Goal: Transaction & Acquisition: Purchase product/service

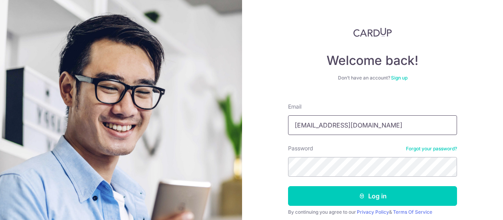
type input "[EMAIL_ADDRESS][DOMAIN_NAME]"
click at [288, 186] on button "Log in" at bounding box center [372, 196] width 169 height 20
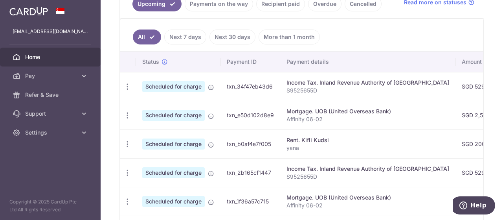
scroll to position [126, 0]
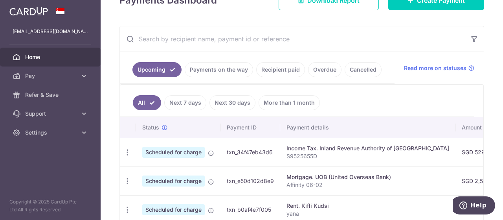
click at [233, 70] on link "Payments on the way" at bounding box center [219, 69] width 68 height 15
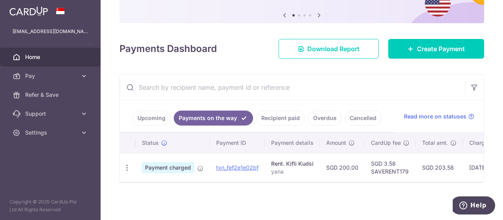
scroll to position [79, 0]
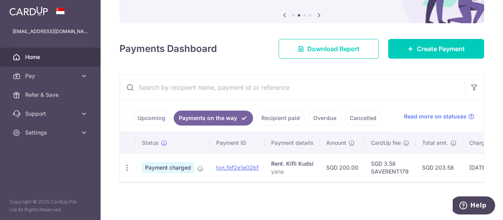
click at [158, 111] on link "Upcoming" at bounding box center [151, 117] width 38 height 15
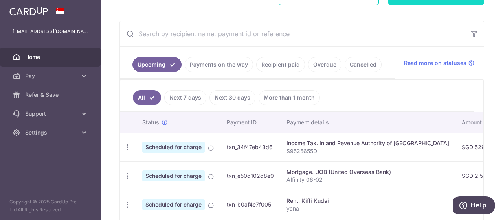
scroll to position [65, 0]
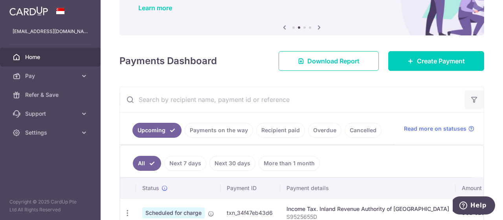
click at [470, 99] on icon "button" at bounding box center [474, 99] width 8 height 8
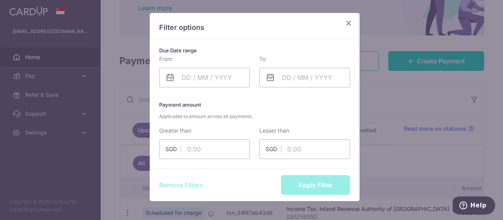
scroll to position [81, 0]
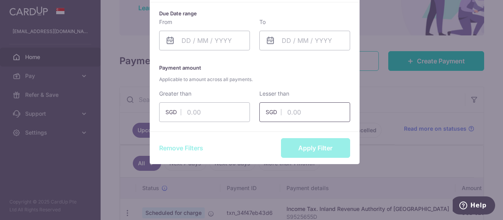
click at [292, 108] on input "text" at bounding box center [304, 112] width 91 height 20
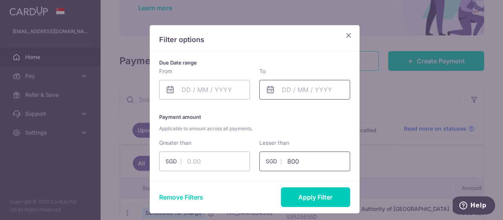
scroll to position [16, 0]
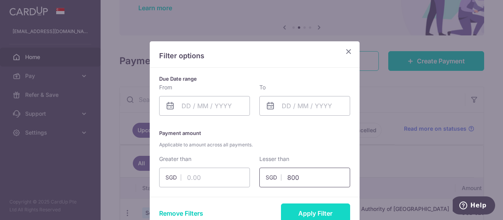
type input "800"
click at [322, 208] on button "Apply Filter" at bounding box center [315, 213] width 69 height 20
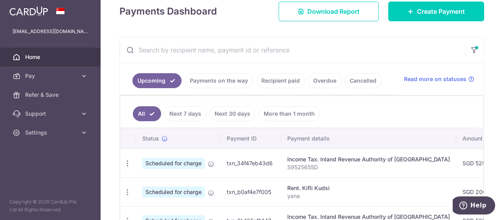
scroll to position [0, 0]
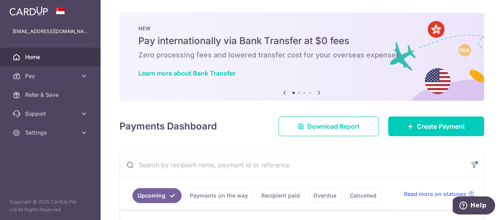
click at [226, 166] on input "text" at bounding box center [292, 164] width 345 height 25
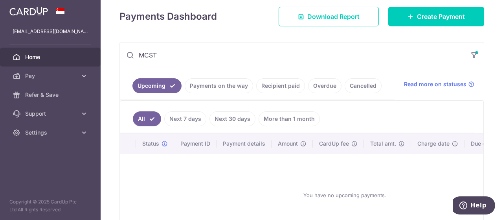
scroll to position [131, 0]
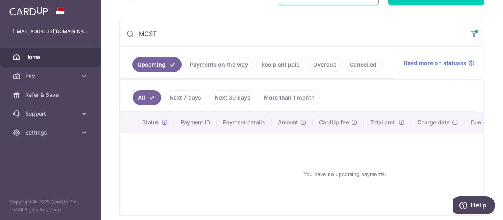
click at [159, 65] on link "Upcoming" at bounding box center [156, 64] width 49 height 15
click at [282, 63] on link "Recipient paid" at bounding box center [280, 64] width 49 height 15
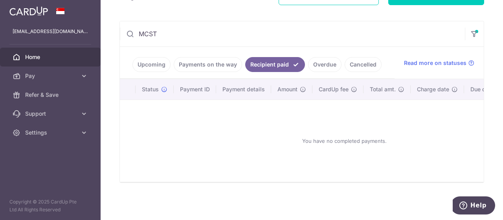
click at [175, 33] on input "MCST" at bounding box center [292, 33] width 345 height 25
drag, startPoint x: 175, startPoint y: 33, endPoint x: 81, endPoint y: 38, distance: 94.4
click at [74, 37] on main "isdiyanah.puteri@gmail.com Home Pay Payments Recipients Cards Refer & Save Supp…" at bounding box center [251, 110] width 503 height 220
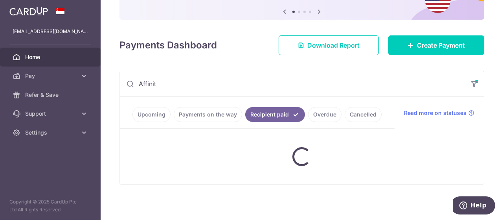
type input "Affinity"
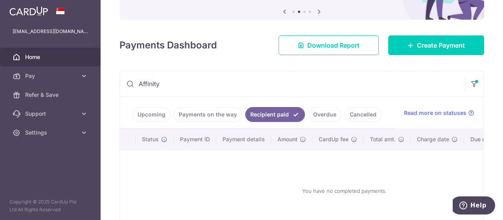
scroll to position [131, 0]
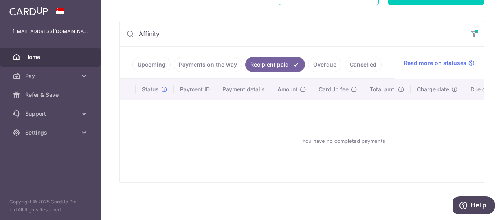
drag, startPoint x: 189, startPoint y: 23, endPoint x: 55, endPoint y: 27, distance: 134.1
click at [55, 28] on main "isdiyanah.puteri@gmail.com Home Pay Payments Recipients Cards Refer & Save Supp…" at bounding box center [251, 110] width 503 height 220
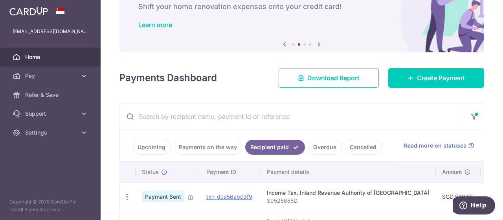
scroll to position [65, 0]
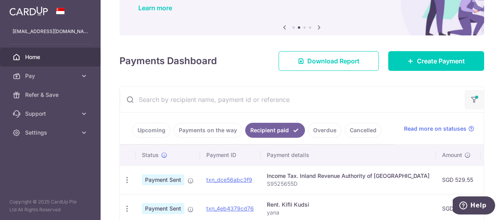
click at [465, 94] on button "button" at bounding box center [474, 99] width 19 height 19
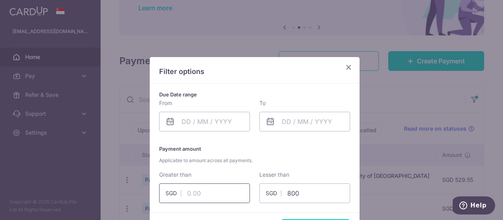
scroll to position [81, 0]
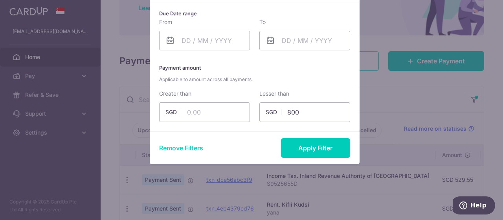
click at [187, 149] on button "Remove Filters" at bounding box center [181, 147] width 44 height 9
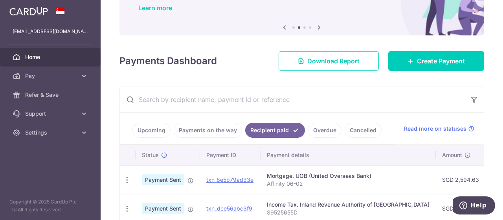
click at [188, 103] on input "text" at bounding box center [292, 99] width 345 height 25
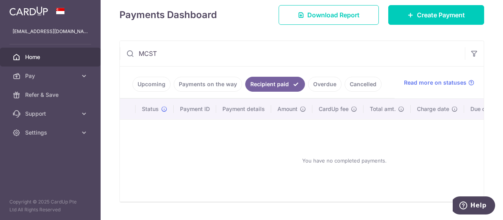
scroll to position [131, 0]
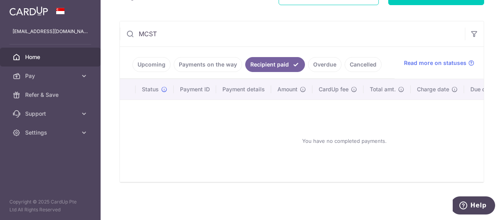
click at [345, 62] on link "Cancelled" at bounding box center [363, 64] width 37 height 15
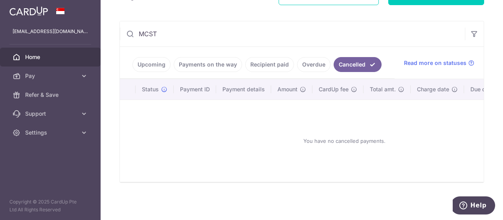
click at [324, 64] on link "Overdue" at bounding box center [313, 64] width 33 height 15
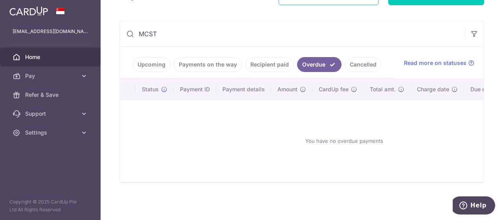
click at [270, 64] on link "Recipient paid" at bounding box center [269, 64] width 49 height 15
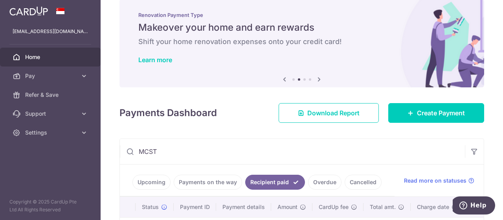
scroll to position [0, 0]
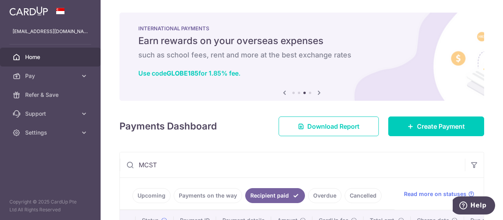
click at [203, 164] on input "MCST" at bounding box center [292, 164] width 345 height 25
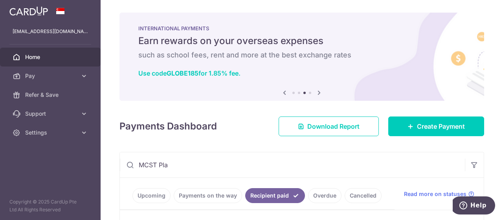
type input "MCST Pla"
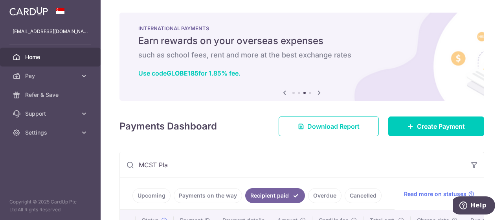
scroll to position [65, 0]
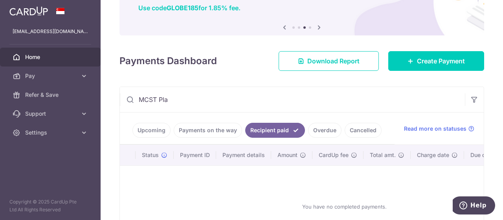
click at [216, 130] on link "Payments on the way" at bounding box center [208, 130] width 68 height 15
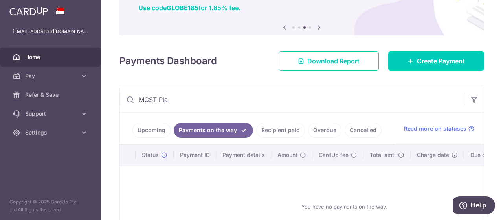
scroll to position [131, 0]
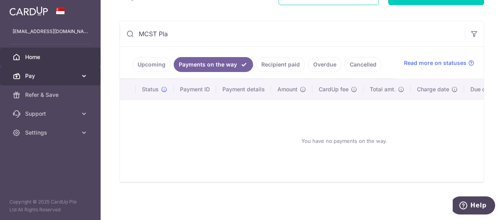
click at [51, 74] on span "Pay" at bounding box center [51, 76] width 52 height 8
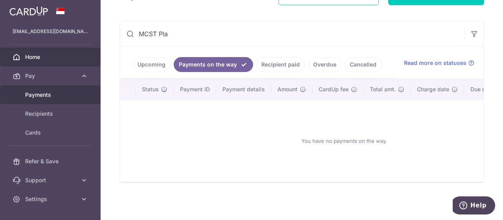
click at [50, 94] on span "Payments" at bounding box center [51, 95] width 52 height 8
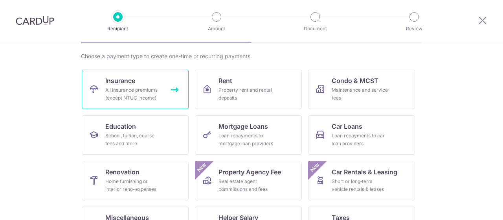
scroll to position [65, 0]
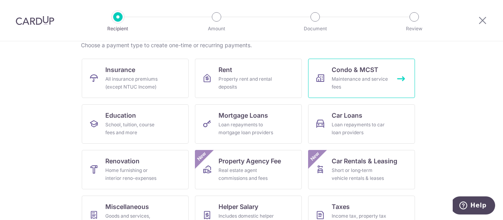
click at [393, 88] on link "Condo & MCST Maintenance and service fees" at bounding box center [361, 78] width 107 height 39
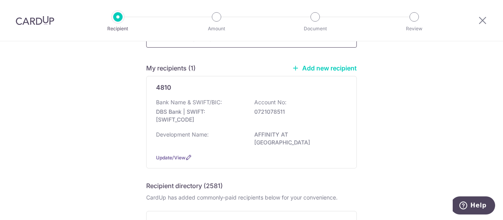
scroll to position [65, 0]
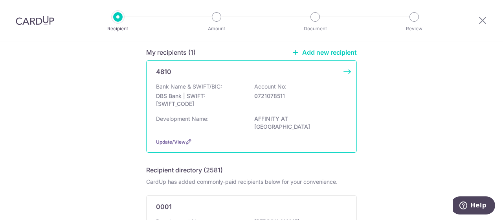
click at [211, 94] on p "DBS Bank | SWIFT: DBSSSGSGXXX" at bounding box center [200, 100] width 88 height 16
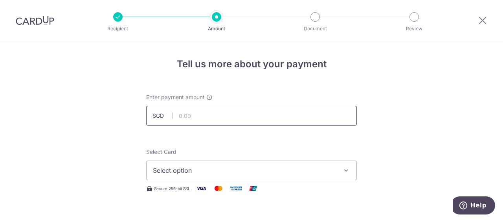
click at [200, 112] on input "text" at bounding box center [251, 116] width 211 height 20
type input "784.80"
click at [276, 175] on button "Select option" at bounding box center [251, 170] width 211 height 20
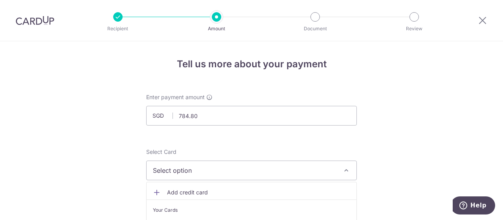
scroll to position [131, 0]
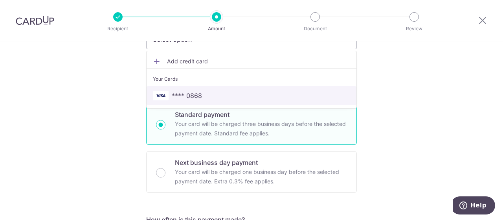
click at [238, 91] on span "**** 0868" at bounding box center [251, 95] width 197 height 9
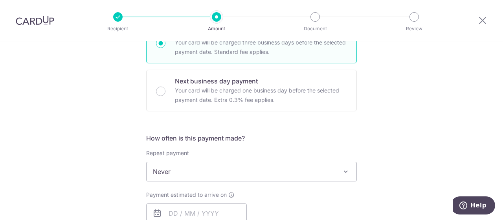
scroll to position [262, 0]
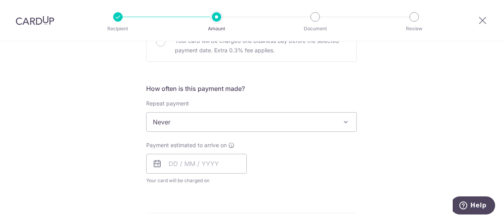
click at [260, 118] on span "Never" at bounding box center [252, 121] width 210 height 19
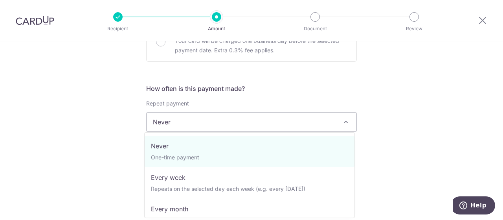
click at [260, 118] on span "Never" at bounding box center [252, 121] width 210 height 19
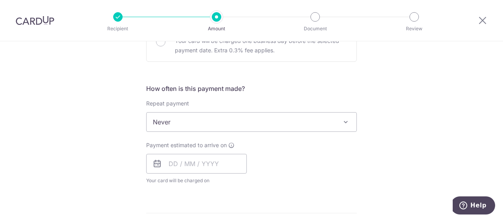
click at [231, 118] on span "Never" at bounding box center [252, 121] width 210 height 19
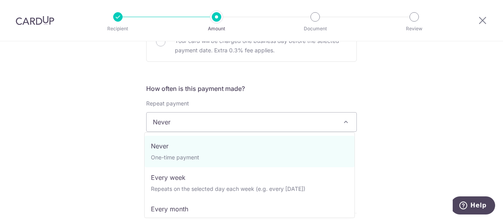
click at [412, 136] on div "Tell us more about your payment Enter payment amount SGD 784.80 784.80 Select C…" at bounding box center [251, 135] width 503 height 711
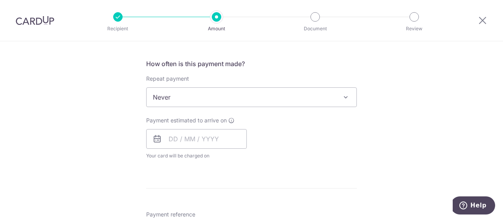
scroll to position [327, 0]
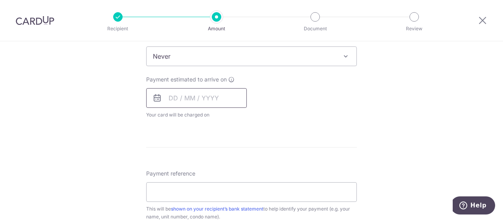
click at [181, 94] on input "text" at bounding box center [196, 98] width 101 height 20
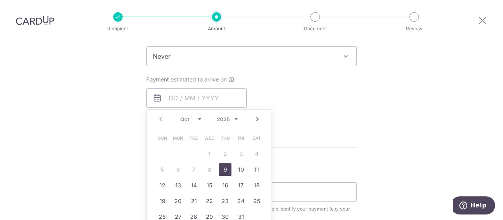
click at [220, 171] on link "9" at bounding box center [225, 169] width 13 height 13
type input "[DATE]"
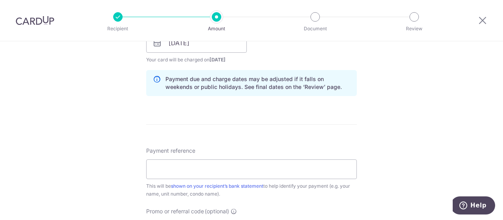
scroll to position [393, 0]
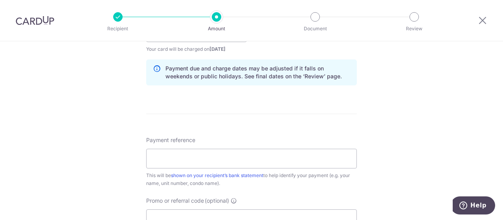
click at [228, 167] on div "Payment reference This will be shown on your recipient’s bank statement to help…" at bounding box center [251, 161] width 211 height 51
click at [234, 158] on input "Payment reference" at bounding box center [251, 159] width 211 height 20
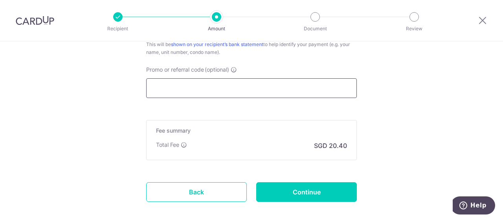
click at [188, 87] on input "Promo or referral code (optional)" at bounding box center [251, 88] width 211 height 20
paste input "MILELION"
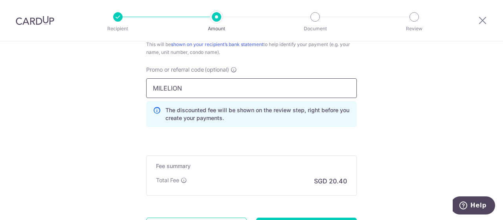
type input "MILELION"
click at [211, 61] on div "Payment reference This will be shown on your recipient’s bank statement to help…" at bounding box center [251, 69] width 211 height 128
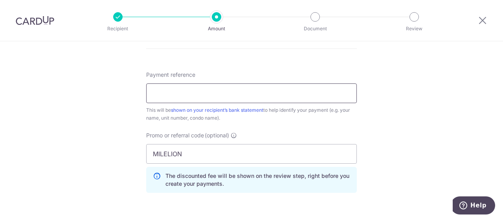
click at [227, 93] on input "Payment reference" at bounding box center [251, 93] width 211 height 20
paste input "'[PHONE_NUMBER]'"
drag, startPoint x: 151, startPoint y: 89, endPoint x: 146, endPoint y: 89, distance: 4.7
click at [146, 89] on input "'[PHONE_NUMBER]'" at bounding box center [251, 93] width 211 height 20
type input "[PHONE_NUMBER]"
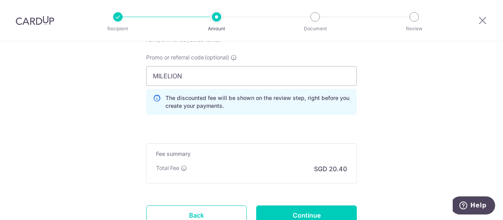
scroll to position [589, 0]
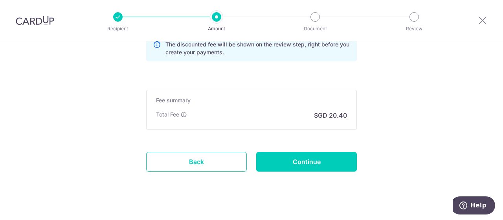
click at [285, 113] on div "Total Fee SGD 20.40" at bounding box center [251, 114] width 191 height 9
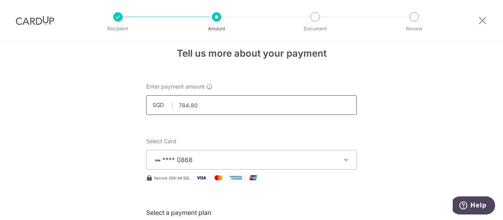
scroll to position [0, 0]
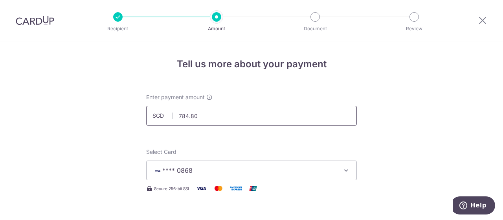
click at [243, 114] on input "784.80" at bounding box center [251, 116] width 211 height 20
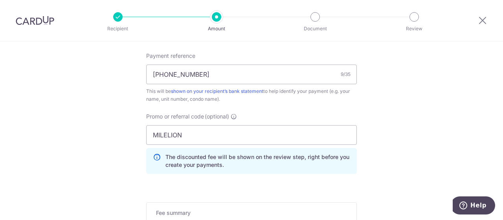
scroll to position [467, 0]
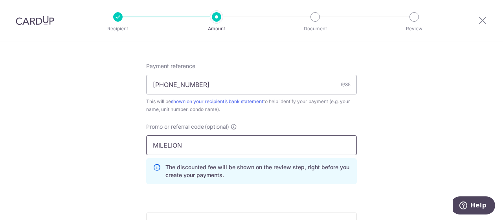
click at [222, 143] on input "MILELION" at bounding box center [251, 145] width 211 height 20
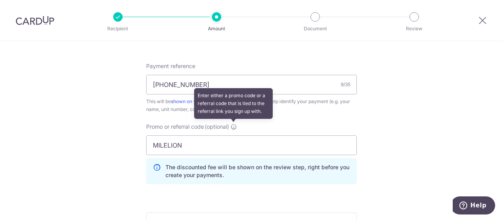
click at [233, 125] on icon at bounding box center [234, 126] width 6 height 6
click at [233, 135] on input "MILELION" at bounding box center [251, 145] width 211 height 20
click at [235, 125] on icon at bounding box center [234, 126] width 6 height 6
click at [235, 135] on input "MILELION" at bounding box center [251, 145] width 211 height 20
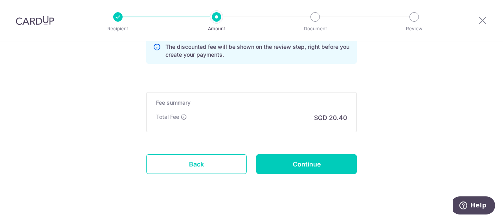
scroll to position [598, 0]
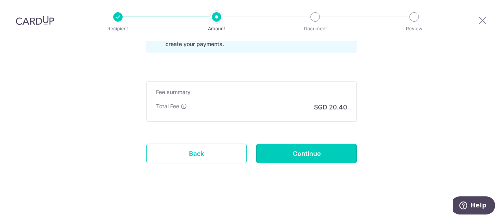
click at [296, 159] on input "Continue" at bounding box center [306, 153] width 101 height 20
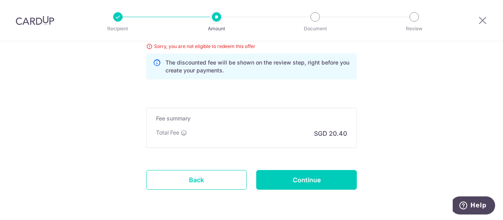
scroll to position [451, 0]
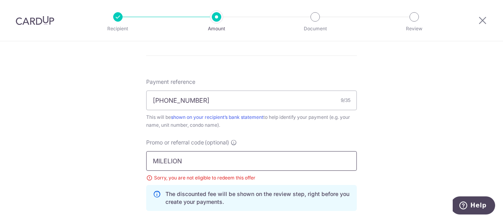
drag, startPoint x: 213, startPoint y: 160, endPoint x: 46, endPoint y: 129, distance: 170.3
click at [47, 22] on img at bounding box center [35, 20] width 39 height 9
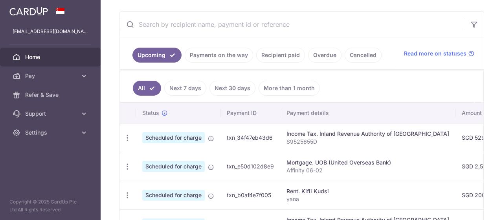
click at [226, 53] on link "Payments on the way" at bounding box center [219, 55] width 68 height 15
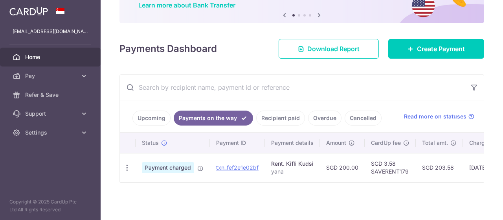
scroll to position [70, 0]
click at [275, 121] on link "Recipient paid" at bounding box center [280, 117] width 49 height 15
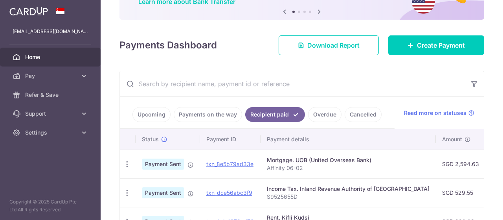
scroll to position [131, 0]
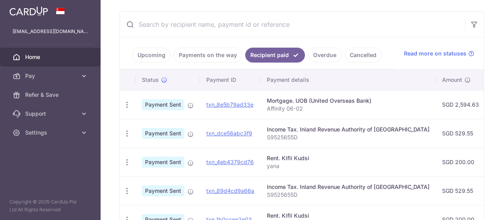
click at [160, 46] on ul "Upcoming Payments on the way Recipient paid Overdue Cancelled" at bounding box center [257, 53] width 275 height 32
click at [160, 51] on link "Upcoming" at bounding box center [151, 55] width 38 height 15
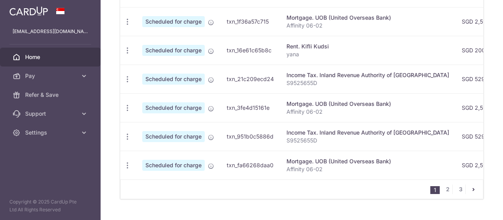
scroll to position [378, 0]
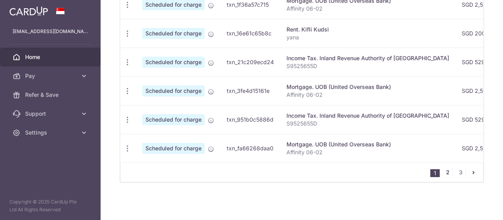
click at [446, 173] on link "2" at bounding box center [447, 171] width 9 height 9
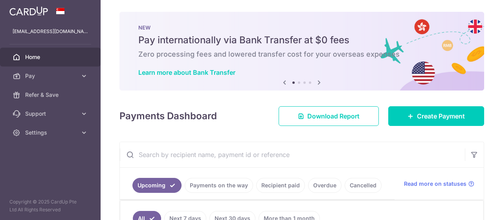
scroll to position [0, 0]
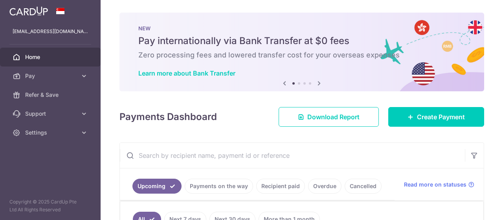
click at [269, 185] on link "Recipient paid" at bounding box center [280, 185] width 49 height 15
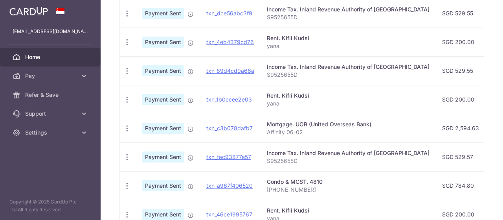
scroll to position [262, 0]
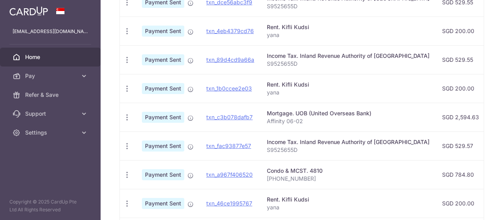
drag, startPoint x: 322, startPoint y: 164, endPoint x: 263, endPoint y: 167, distance: 59.4
click at [263, 167] on td "Condo & MCST. 4810 018-06-02" at bounding box center [348, 174] width 175 height 29
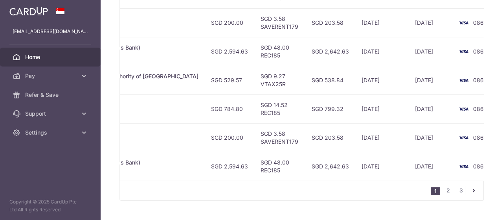
scroll to position [0, 0]
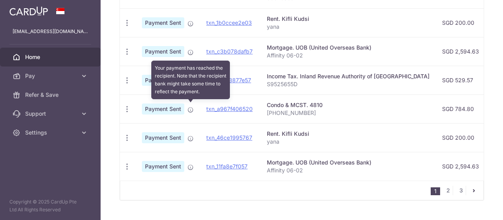
click at [189, 107] on icon at bounding box center [190, 110] width 6 height 6
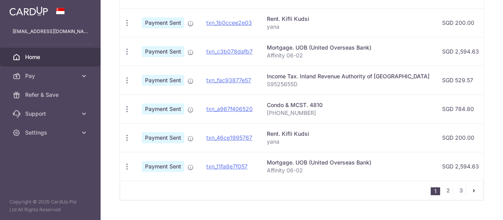
click at [312, 109] on p "[PHONE_NUMBER]" at bounding box center [348, 113] width 163 height 8
drag, startPoint x: 321, startPoint y: 111, endPoint x: 274, endPoint y: 100, distance: 48.4
click at [274, 100] on td "Condo & MCST. 4810 018-06-02" at bounding box center [348, 108] width 175 height 29
click at [312, 101] on div "Condo & MCST. 4810" at bounding box center [348, 105] width 163 height 8
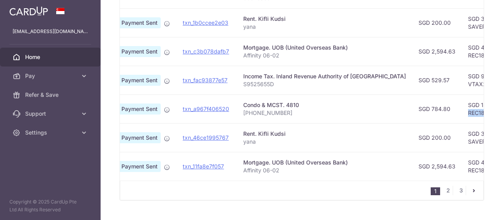
scroll to position [0, 96]
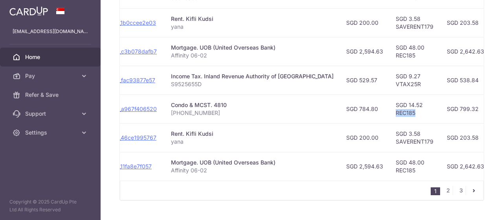
drag, startPoint x: 464, startPoint y: 110, endPoint x: 384, endPoint y: 111, distance: 80.6
click at [389, 111] on td "SGD 14.52 REC185" at bounding box center [414, 108] width 51 height 29
copy td "REC185"
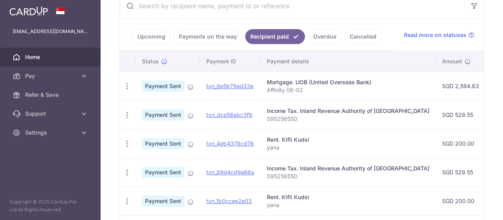
scroll to position [84, 0]
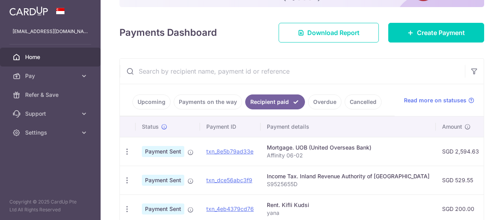
click at [348, 102] on link "Cancelled" at bounding box center [363, 101] width 37 height 15
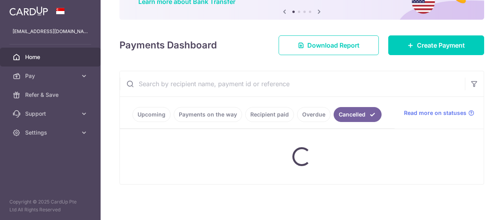
scroll to position [70, 0]
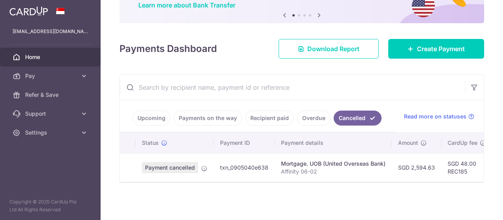
click at [314, 116] on link "Overdue" at bounding box center [313, 117] width 33 height 15
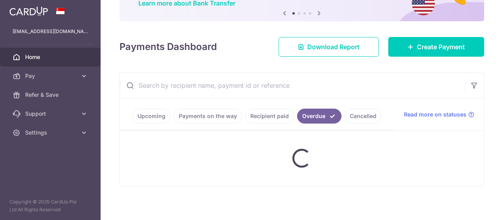
scroll to position [84, 0]
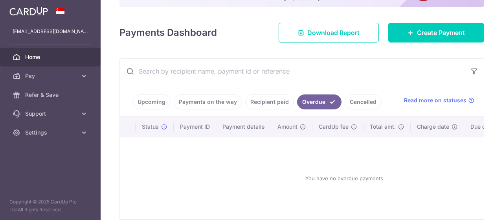
click at [256, 104] on link "Recipient paid" at bounding box center [269, 101] width 49 height 15
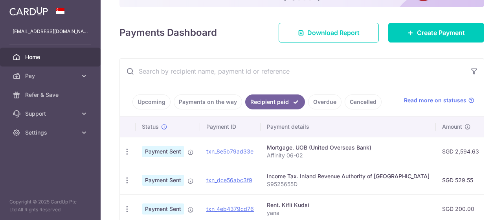
click at [138, 101] on link "Upcoming" at bounding box center [151, 101] width 38 height 15
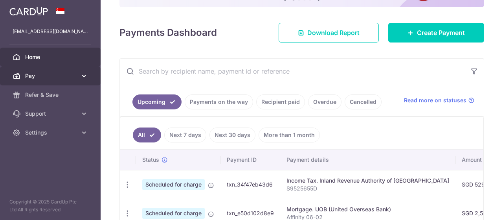
click at [64, 79] on span "Pay" at bounding box center [51, 76] width 52 height 8
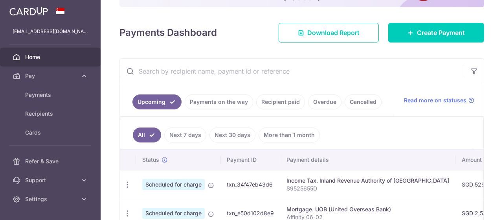
click at [174, 182] on span "Scheduled for charge" at bounding box center [173, 184] width 62 height 11
click at [268, 101] on link "Recipient paid" at bounding box center [280, 101] width 49 height 15
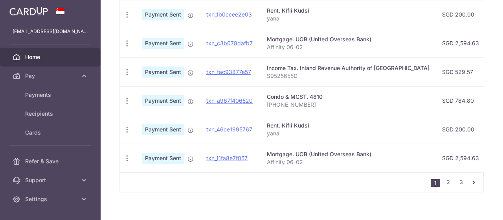
scroll to position [346, 0]
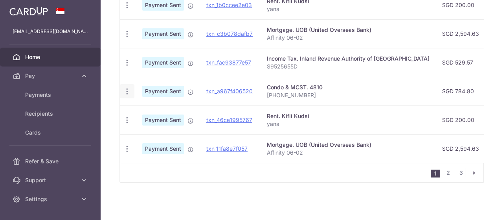
click at [124, 88] on icon "button" at bounding box center [127, 91] width 8 height 8
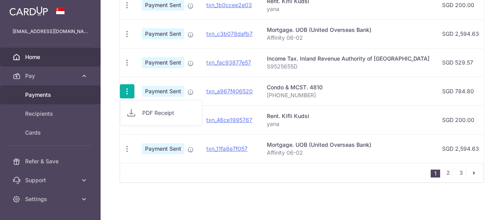
click at [47, 99] on link "Payments" at bounding box center [50, 94] width 101 height 19
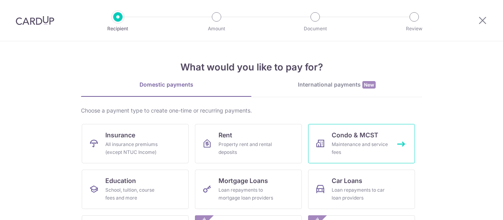
click at [340, 153] on div "Maintenance and service fees" at bounding box center [360, 148] width 57 height 16
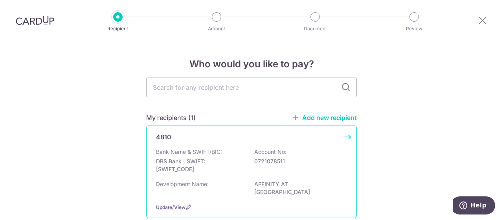
click at [217, 146] on div "4810 Bank Name & SWIFT/BIC: DBS Bank | SWIFT: [SWIFT_CODE] Account No: 07210785…" at bounding box center [251, 171] width 211 height 92
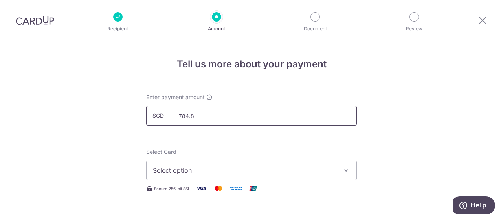
type input "784.80"
click at [264, 178] on button "Select option" at bounding box center [251, 170] width 211 height 20
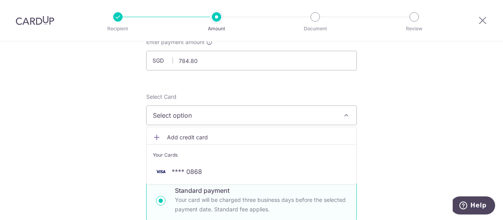
scroll to position [65, 0]
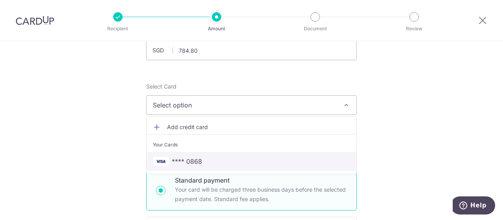
click at [223, 168] on link "**** 0868" at bounding box center [252, 161] width 210 height 19
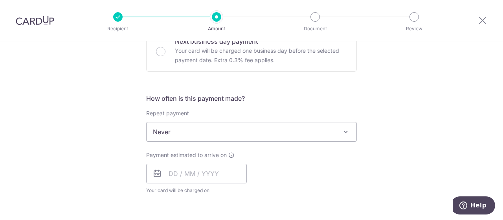
scroll to position [262, 0]
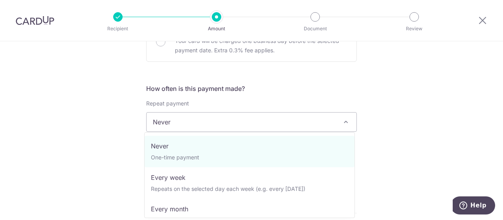
click at [182, 123] on span "Never" at bounding box center [252, 121] width 210 height 19
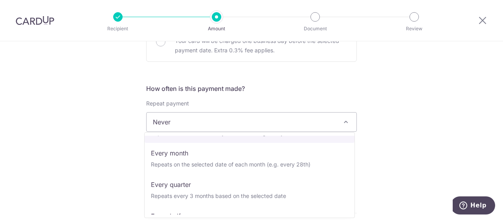
scroll to position [65, 0]
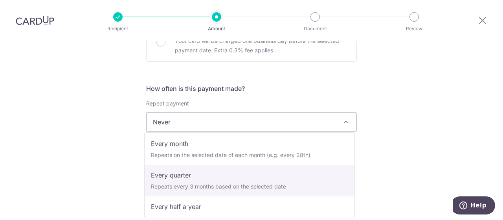
drag, startPoint x: 208, startPoint y: 180, endPoint x: 230, endPoint y: 172, distance: 22.9
select select "4"
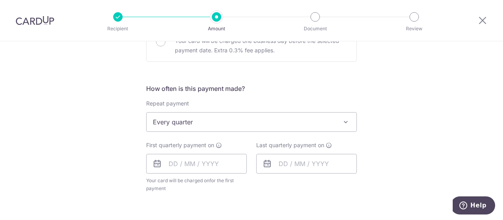
click at [374, 156] on div "Tell us more about your payment Enter payment amount SGD 784.80 784.80 Select C…" at bounding box center [251, 139] width 503 height 719
click at [174, 164] on input "text" at bounding box center [196, 164] width 101 height 20
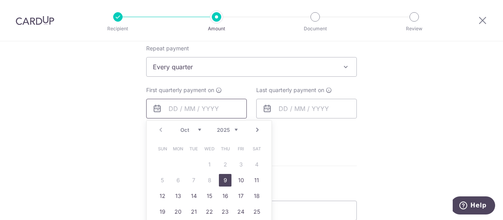
scroll to position [327, 0]
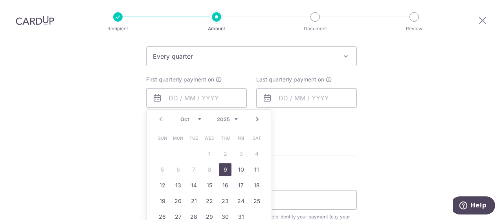
click at [226, 170] on link "9" at bounding box center [225, 169] width 13 height 13
type input "[DATE]"
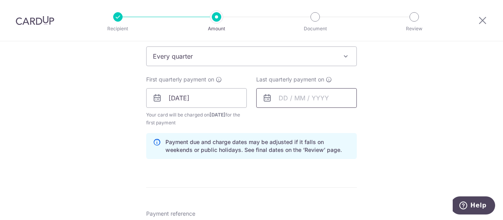
click at [279, 96] on input "text" at bounding box center [306, 98] width 101 height 20
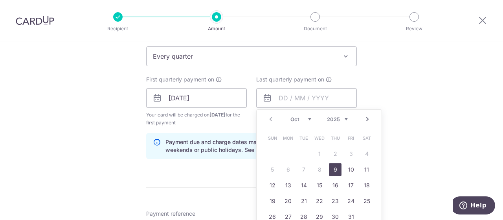
click at [308, 118] on select "Oct Nov Dec" at bounding box center [300, 119] width 21 height 6
click at [305, 119] on select "Oct Nov Dec" at bounding box center [300, 119] width 21 height 6
click at [364, 118] on link "Next" at bounding box center [367, 118] width 9 height 9
click at [306, 117] on select "Oct Nov Dec" at bounding box center [300, 119] width 21 height 6
click at [336, 167] on link "9" at bounding box center [335, 169] width 13 height 13
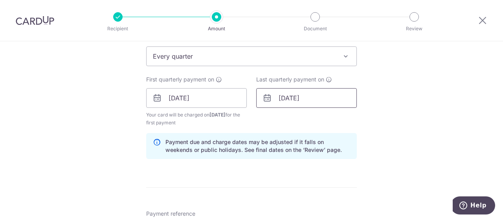
click at [340, 99] on input "[DATE]" at bounding box center [306, 98] width 101 height 20
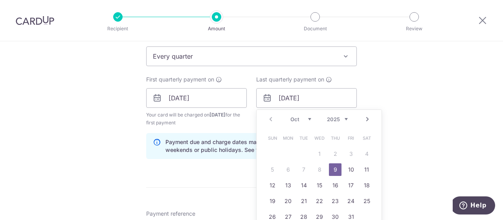
click at [347, 116] on div "Prev Next Oct Nov Dec 2025 2026 2027 2028 2029 2030 2031 2032 2033 2034 2035" at bounding box center [319, 119] width 125 height 19
click at [345, 119] on select "2025 2026 2027 2028 2029 2030 2031 2032 2033 2034 2035" at bounding box center [337, 119] width 21 height 6
click at [346, 165] on link "9" at bounding box center [351, 169] width 13 height 13
type input "[DATE]"
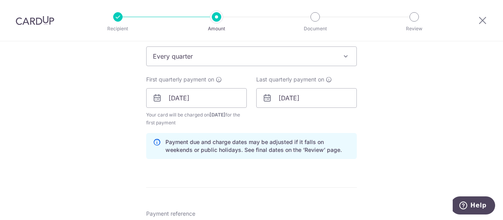
click at [422, 143] on div "Tell us more about your payment Enter payment amount SGD 784.80 784.80 Select C…" at bounding box center [251, 89] width 503 height 751
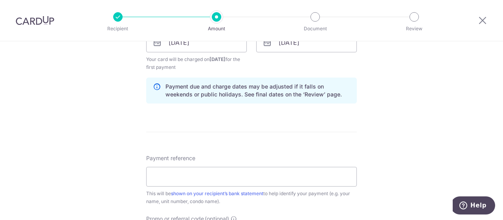
scroll to position [393, 0]
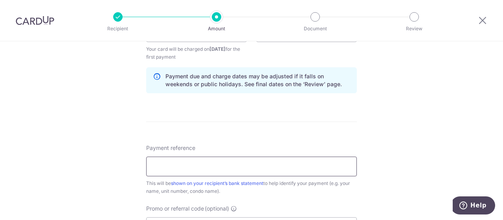
click at [244, 164] on input "Payment reference" at bounding box center [251, 166] width 211 height 20
type input "v"
click at [204, 159] on input "Payment reference" at bounding box center [251, 166] width 211 height 20
paste input "'018-06-02'"
drag, startPoint x: 152, startPoint y: 163, endPoint x: 127, endPoint y: 168, distance: 25.1
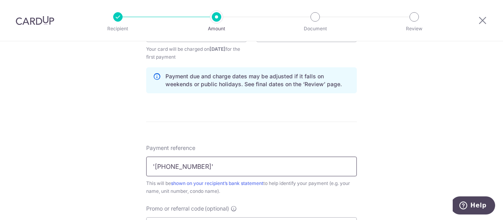
click at [132, 166] on div "Tell us more about your payment Enter payment amount SGD 784.80 784.80 Select C…" at bounding box center [251, 23] width 503 height 751
type input "[PHONE_NUMBER]"
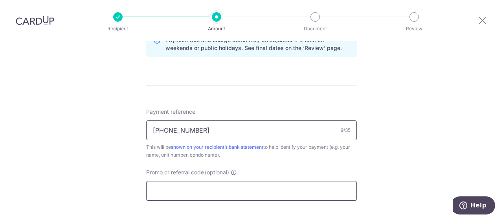
scroll to position [458, 0]
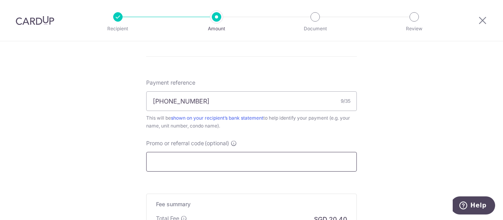
click at [206, 159] on input "Promo or referral code (optional)" at bounding box center [251, 162] width 211 height 20
paste input "REC185"
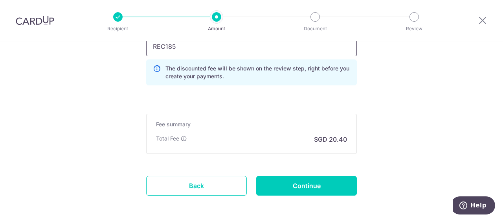
scroll to position [589, 0]
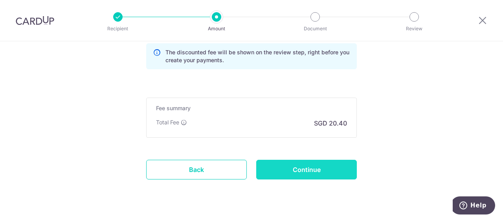
type input "REC185"
click at [279, 167] on input "Continue" at bounding box center [306, 170] width 101 height 20
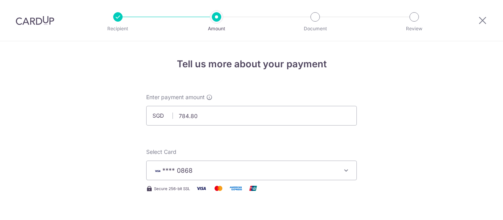
click at [22, 18] on img at bounding box center [35, 20] width 39 height 9
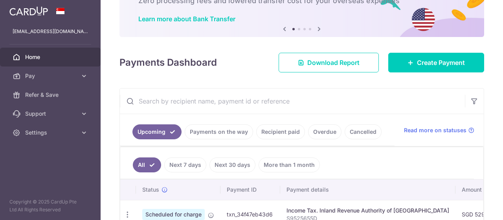
scroll to position [65, 0]
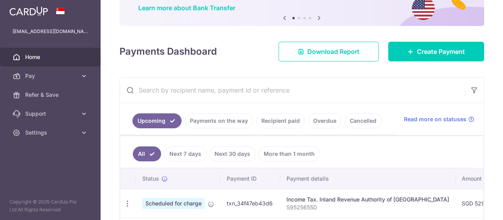
click at [281, 119] on link "Recipient paid" at bounding box center [280, 120] width 49 height 15
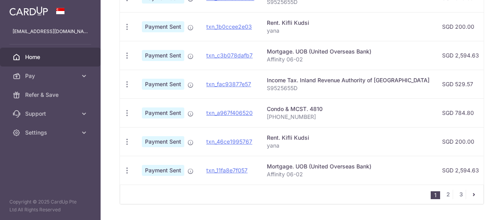
scroll to position [346, 0]
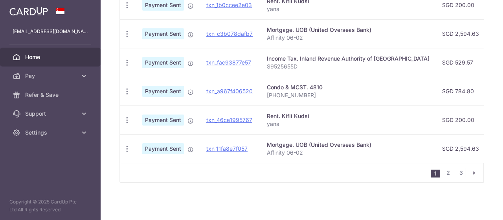
drag, startPoint x: 325, startPoint y: 164, endPoint x: 362, endPoint y: 164, distance: 36.2
click at [362, 164] on div "1 2 3" at bounding box center [302, 173] width 364 height 20
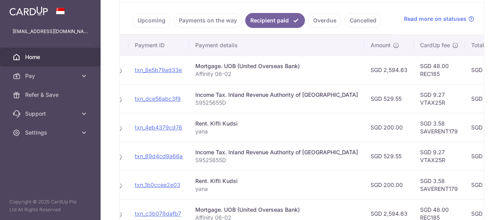
scroll to position [149, 0]
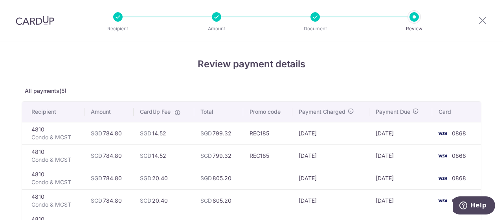
click at [316, 19] on div at bounding box center [314, 16] width 9 height 9
click at [296, 26] on p "Document" at bounding box center [315, 29] width 58 height 8
click at [483, 20] on icon at bounding box center [482, 20] width 9 height 10
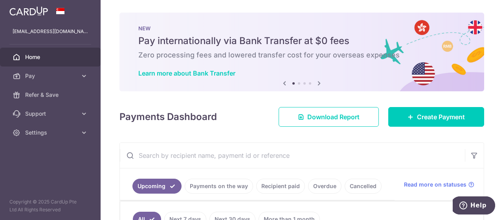
click at [41, 56] on span "Home" at bounding box center [51, 57] width 52 height 8
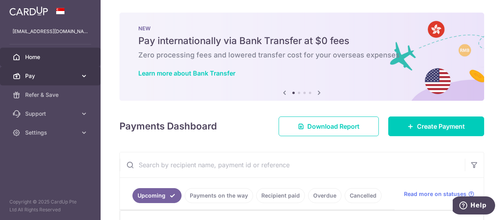
click at [79, 79] on link "Pay" at bounding box center [50, 75] width 101 height 19
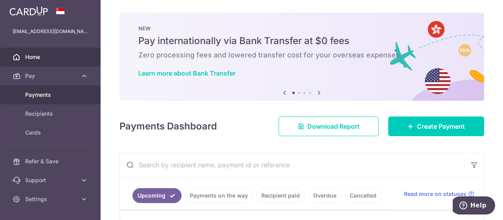
click at [70, 95] on span "Payments" at bounding box center [51, 95] width 52 height 8
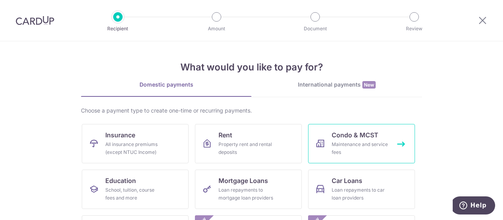
click at [378, 146] on div "Maintenance and service fees" at bounding box center [360, 148] width 57 height 16
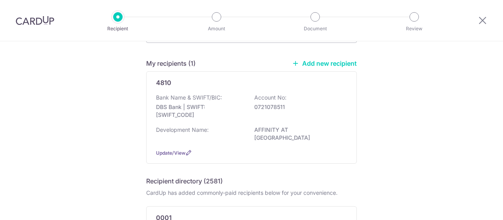
scroll to position [65, 0]
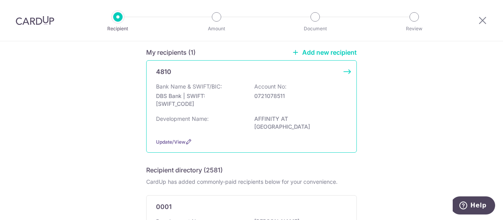
click at [199, 105] on p "DBS Bank | SWIFT: DBSSSGSGXXX" at bounding box center [200, 100] width 88 height 16
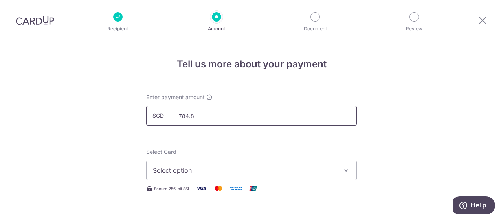
type input "784.80"
click at [242, 170] on span "Select option" at bounding box center [244, 169] width 183 height 9
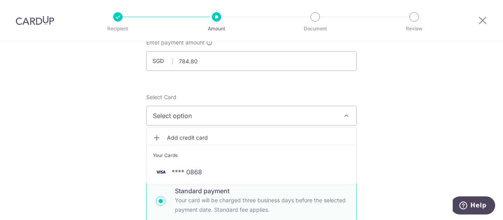
scroll to position [65, 0]
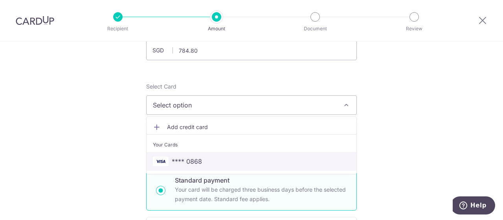
drag, startPoint x: 224, startPoint y: 159, endPoint x: 239, endPoint y: 163, distance: 15.5
click at [224, 158] on span "**** 0868" at bounding box center [251, 160] width 197 height 9
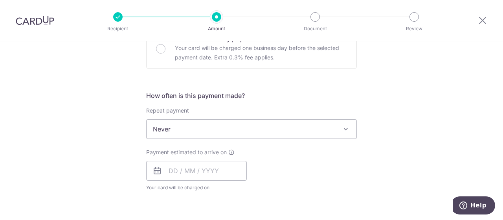
scroll to position [262, 0]
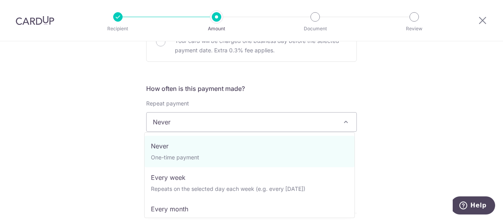
click at [226, 118] on span "Never" at bounding box center [252, 121] width 210 height 19
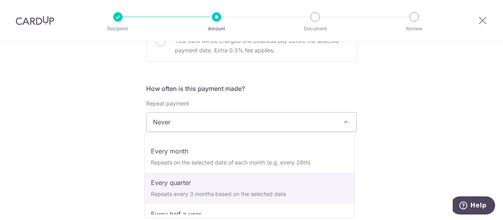
scroll to position [65, 0]
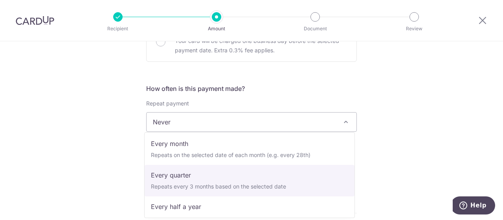
select select "4"
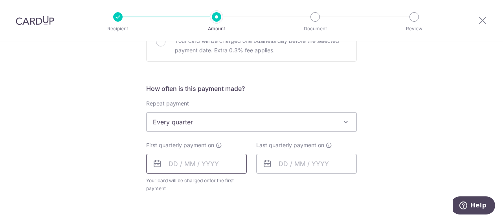
click at [202, 159] on input "text" at bounding box center [196, 164] width 101 height 20
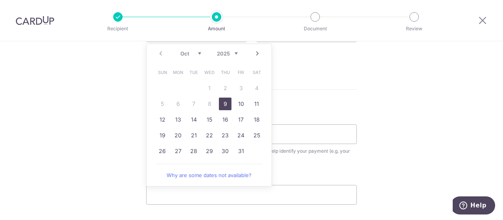
click at [223, 106] on link "9" at bounding box center [225, 103] width 13 height 13
type input "[DATE]"
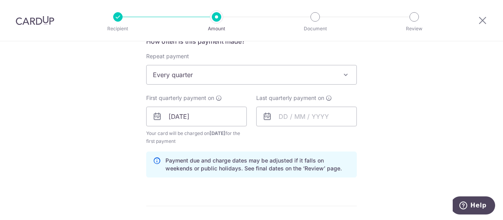
scroll to position [262, 0]
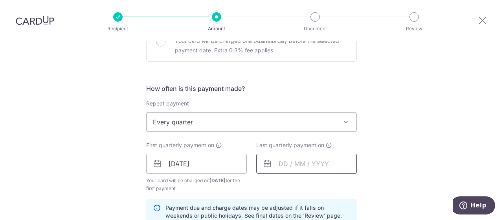
click at [314, 164] on input "text" at bounding box center [306, 164] width 101 height 20
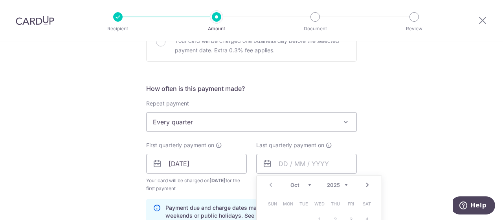
click at [346, 184] on div "Prev Next Oct Nov Dec 2025 2026 2027 2028 2029 2030 2031 2032 2033 2034 2035" at bounding box center [319, 184] width 125 height 19
click at [345, 184] on select "2025 2026 2027 2028 2029 2030 2031 2032 2033 2034 2035" at bounding box center [337, 185] width 21 height 6
click at [305, 183] on select "Jan Feb Mar Apr May Jun Jul Aug Sep Oct Nov Dec" at bounding box center [300, 185] width 21 height 6
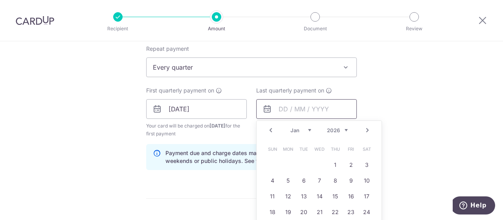
scroll to position [327, 0]
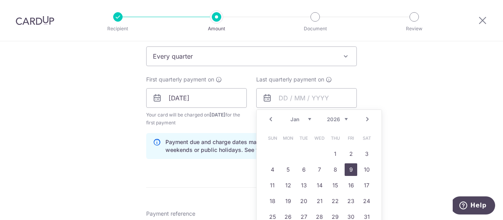
click at [351, 169] on link "9" at bounding box center [351, 169] width 13 height 13
type input "[DATE]"
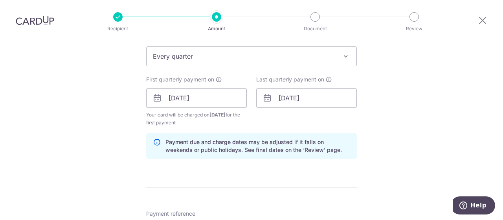
click at [445, 120] on div "Tell us more about your payment Enter payment amount SGD 784.80 784.80 Select C…" at bounding box center [251, 89] width 503 height 751
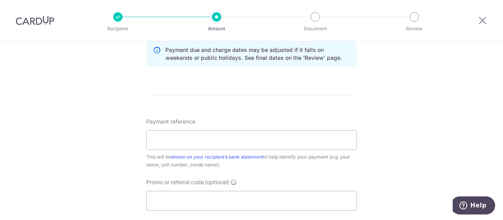
scroll to position [458, 0]
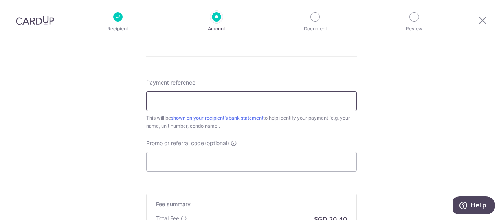
click at [253, 103] on input "Payment reference" at bounding box center [251, 101] width 211 height 20
click at [222, 158] on input "Promo or referral code (optional)" at bounding box center [251, 162] width 211 height 20
paste input "https://app.cardup.co/account_steps/making_payment_to"
type input "https://app.cardup.co/account_steps/making_payment_to"
click at [219, 103] on input "Payment reference" at bounding box center [251, 101] width 211 height 20
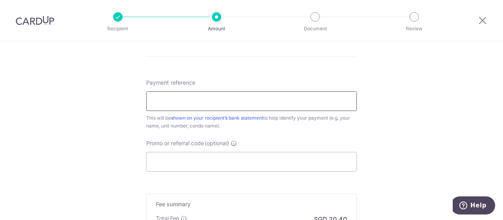
type input "v"
paste input "'018-06-02'"
drag, startPoint x: 153, startPoint y: 100, endPoint x: 143, endPoint y: 100, distance: 9.4
click at [146, 100] on input "'018-06-02" at bounding box center [251, 101] width 211 height 20
type input "[PHONE_NUMBER]"
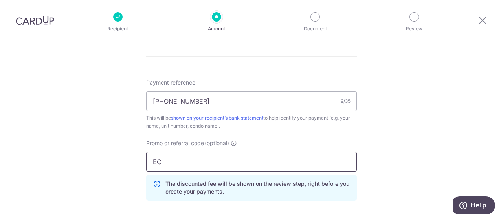
type input "E"
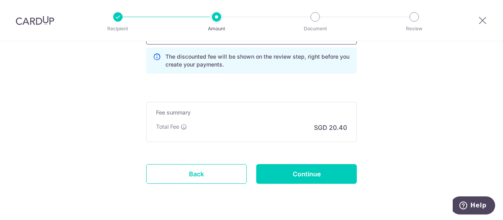
scroll to position [589, 0]
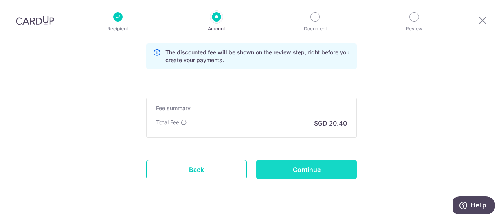
type input "REC185"
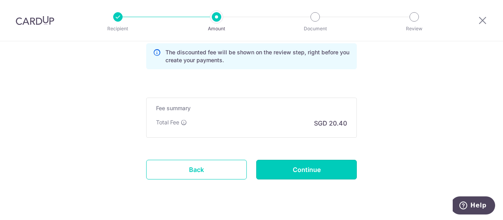
click at [328, 164] on input "Continue" at bounding box center [306, 170] width 101 height 20
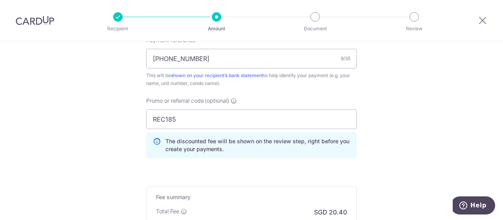
scroll to position [458, 0]
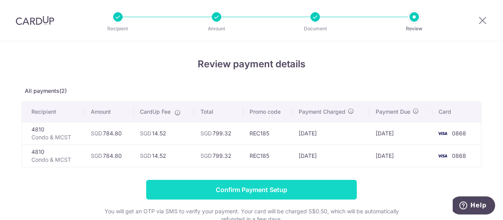
click at [295, 189] on input "Confirm Payment Setup" at bounding box center [251, 190] width 211 height 20
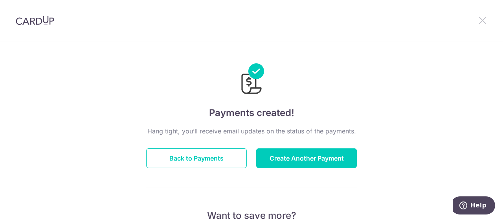
click at [483, 20] on icon at bounding box center [482, 20] width 9 height 10
